Goal: Learn about a topic

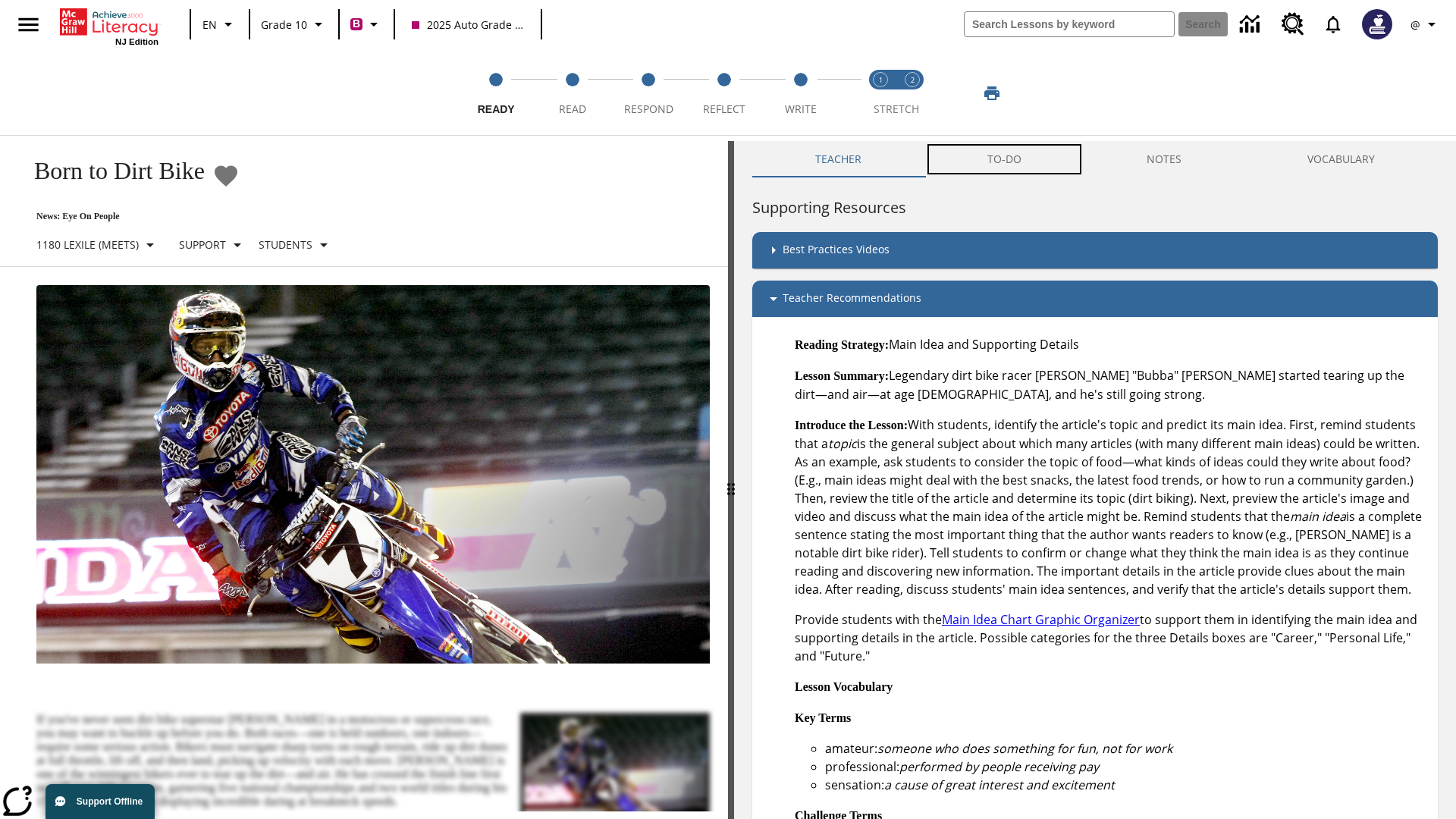
click at [1005, 159] on button "TO-DO" at bounding box center [1005, 159] width 160 height 37
